Goal: Information Seeking & Learning: Learn about a topic

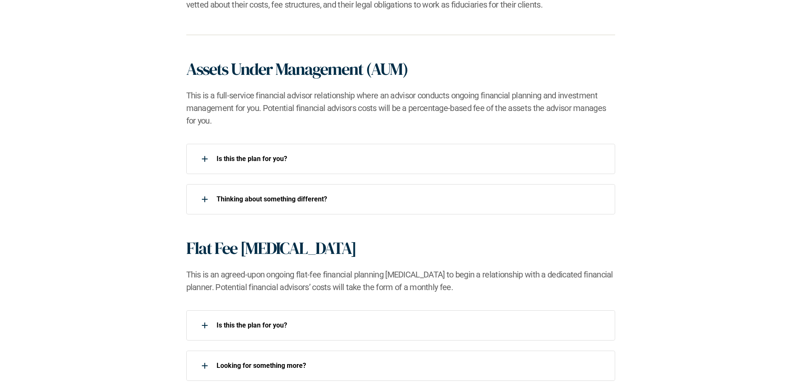
scroll to position [560, 0]
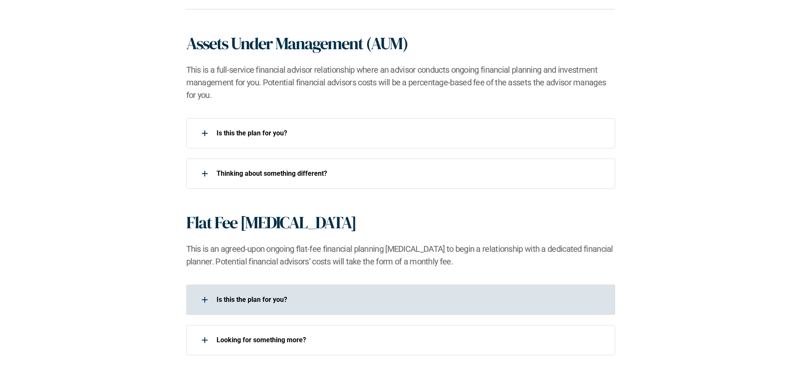
click at [264, 294] on div "Is this the plan for you?​" at bounding box center [395, 299] width 418 height 17
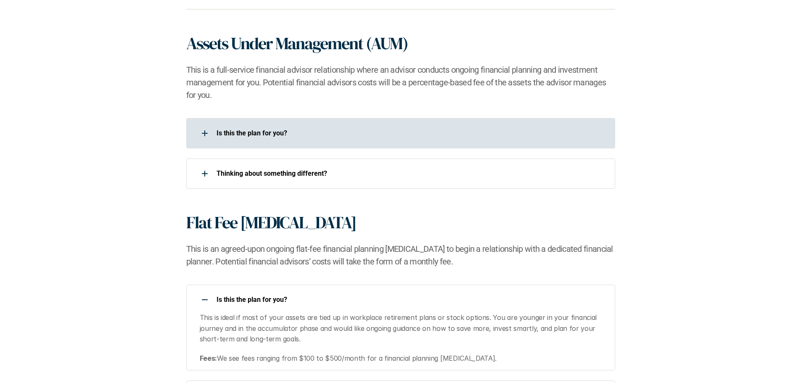
click at [248, 137] on p "Is this the plan for you?​" at bounding box center [411, 133] width 388 height 8
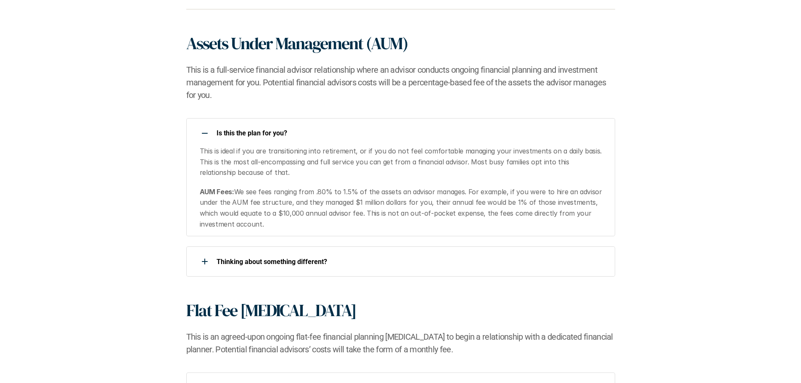
click at [248, 135] on p "Is this the plan for you?​" at bounding box center [411, 133] width 388 height 8
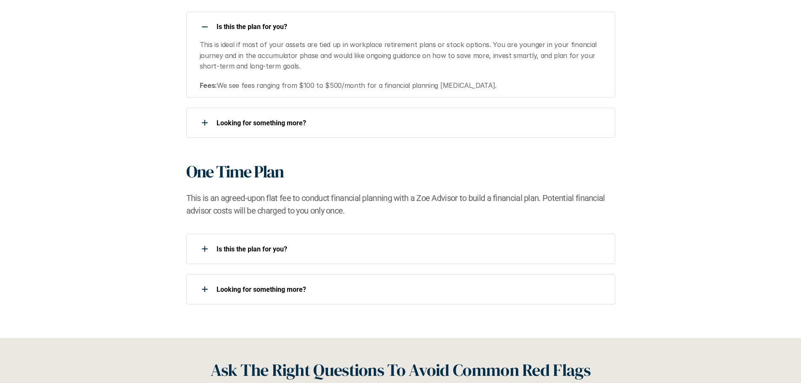
scroll to position [841, 0]
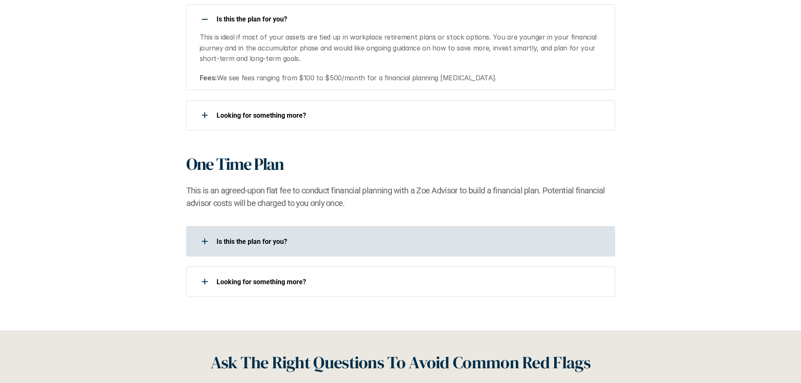
click at [263, 240] on p "Is this the plan for you?​" at bounding box center [411, 242] width 388 height 8
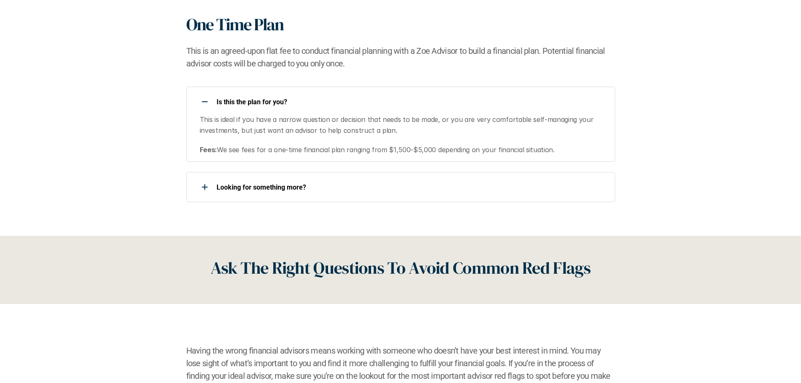
scroll to position [981, 0]
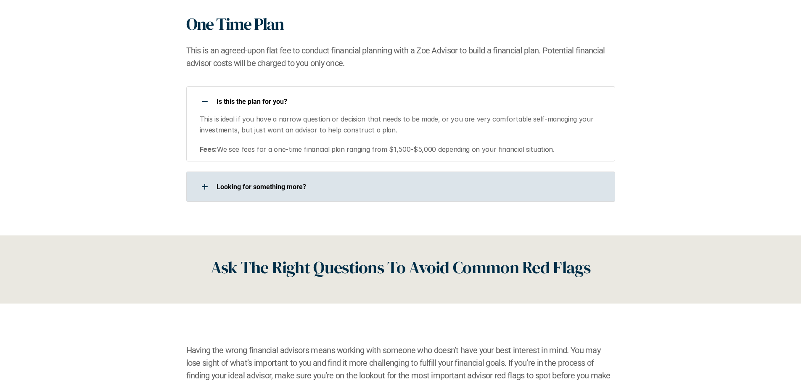
click at [274, 181] on div "Looking for something more?​" at bounding box center [395, 186] width 418 height 17
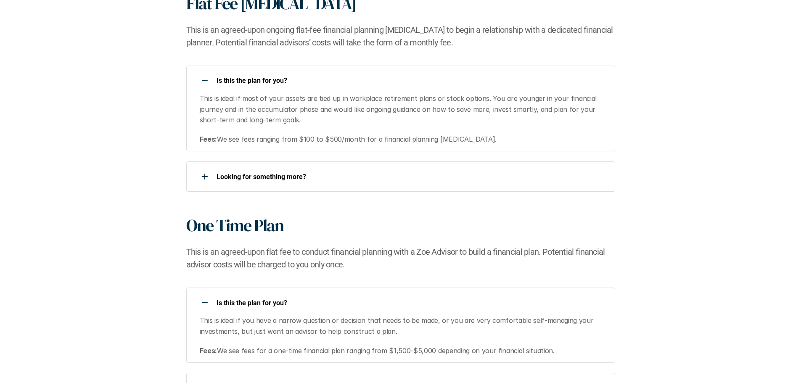
scroll to position [841, 0]
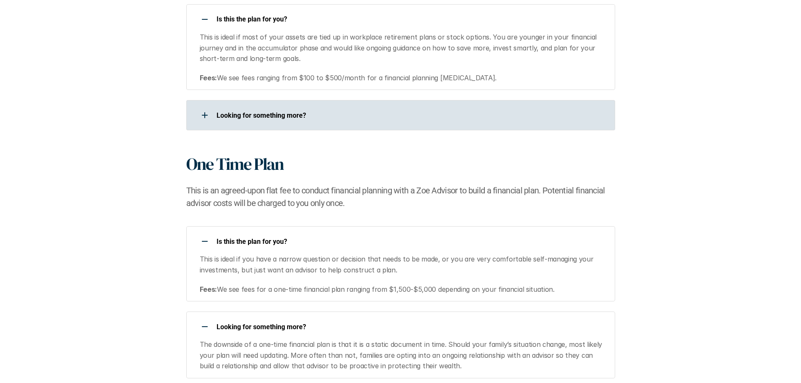
click at [282, 116] on p "Looking for something more?​" at bounding box center [411, 115] width 388 height 8
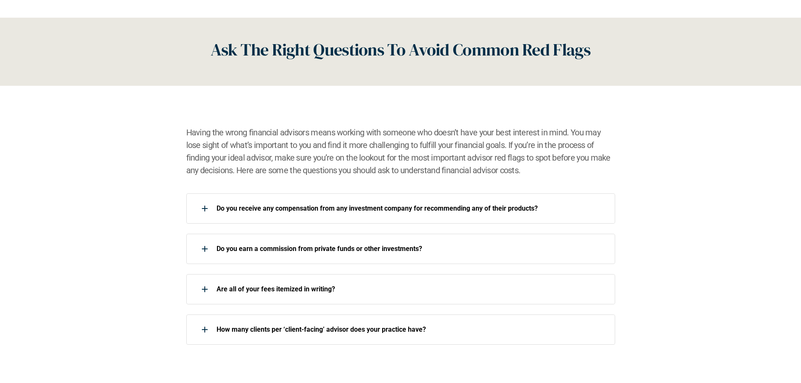
scroll to position [1261, 0]
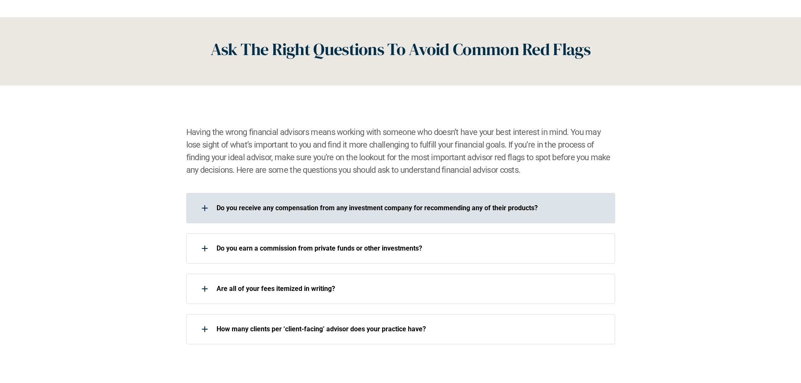
click at [465, 210] on p "Do you receive any compensation from any investment company for recommending an…" at bounding box center [411, 208] width 388 height 8
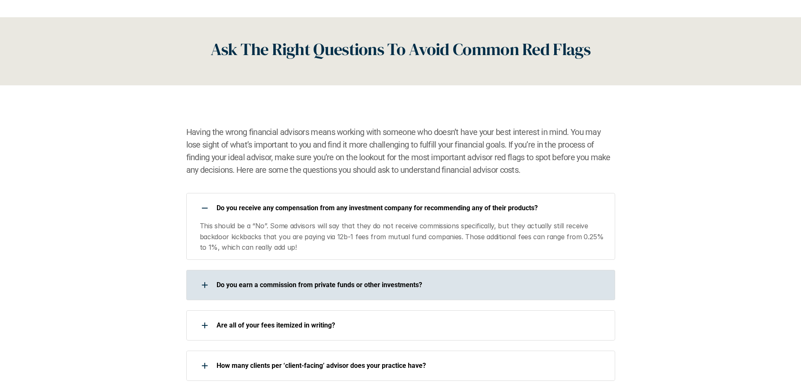
click at [411, 283] on p "Do you earn a commission from private funds or other investments?" at bounding box center [411, 285] width 388 height 8
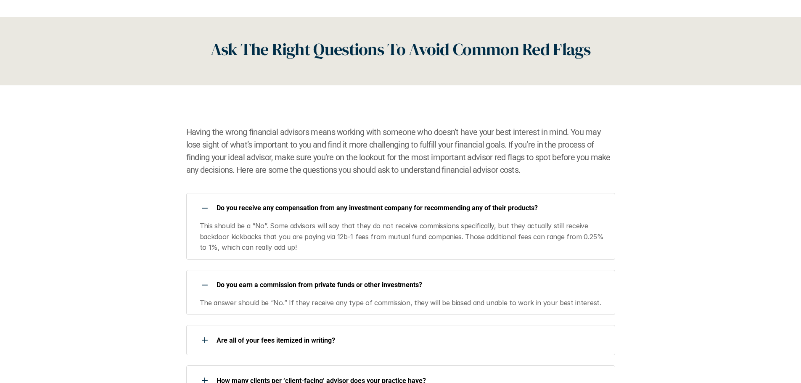
scroll to position [1401, 0]
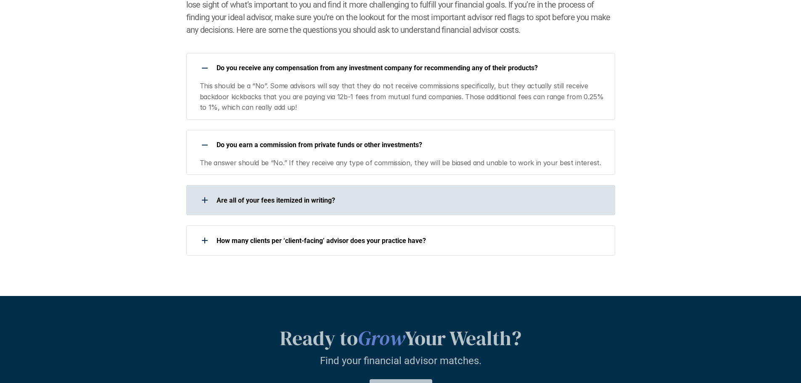
click at [304, 203] on p "Are all of your fees itemized in writing?" at bounding box center [411, 200] width 388 height 8
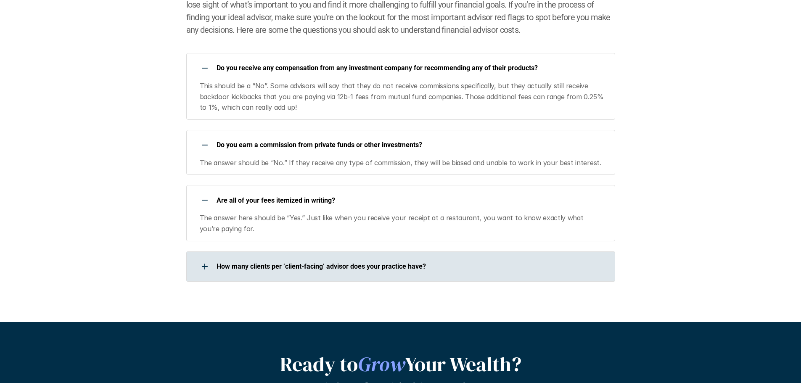
click at [341, 269] on p "How many clients per ‘client-facing’ advisor does your practice have?" at bounding box center [411, 266] width 388 height 8
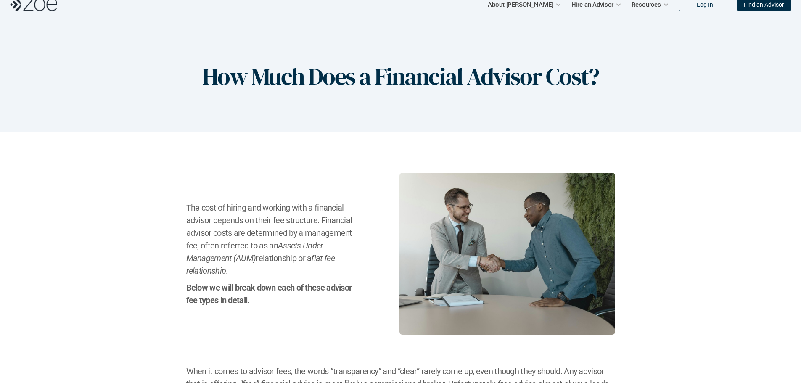
scroll to position [0, 0]
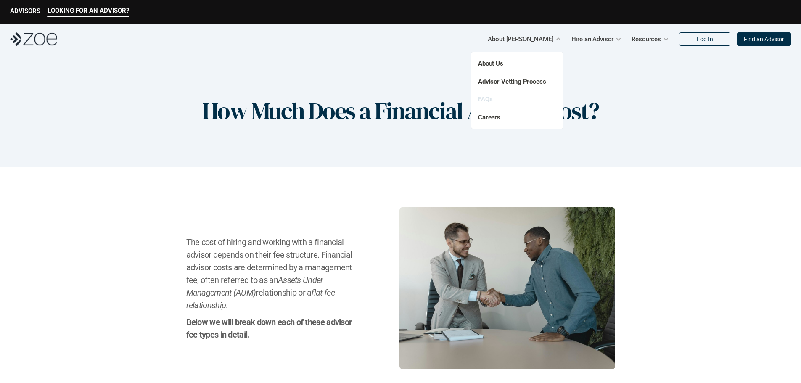
click at [484, 101] on link "FAQs" at bounding box center [485, 99] width 14 height 8
